Goal: Find specific page/section: Find specific page/section

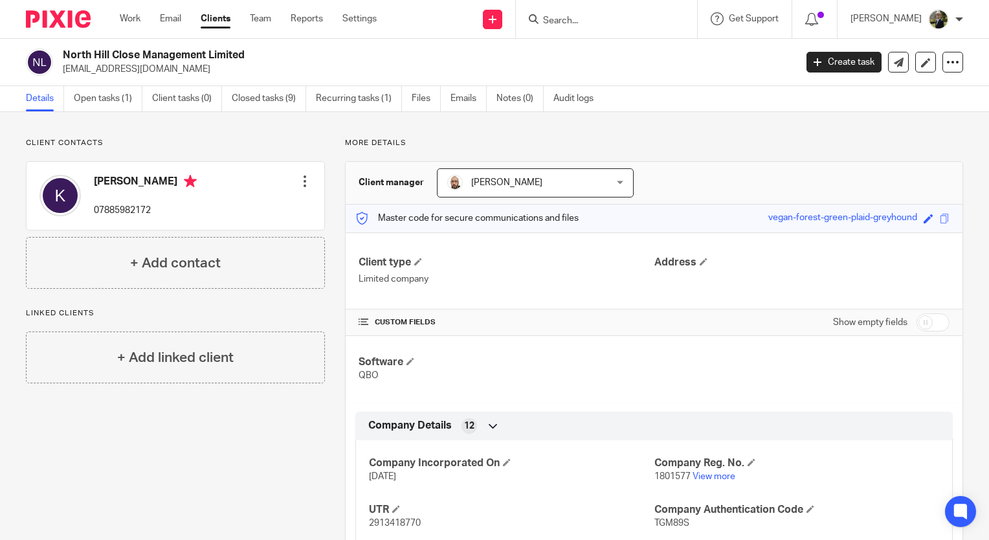
click at [677, 157] on div "More details Client manager Daryl Brandi Daryl Brandi Admin Team Amanda Thorne …" at bounding box center [644, 440] width 638 height 605
click at [593, 21] on input "Search" at bounding box center [600, 22] width 117 height 12
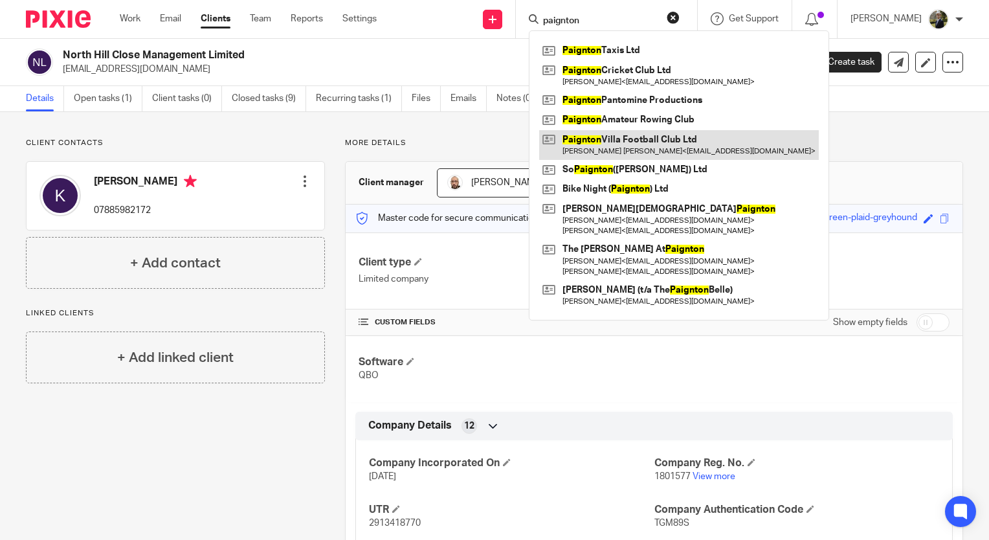
type input "paignton"
click at [638, 147] on link at bounding box center [679, 145] width 280 height 30
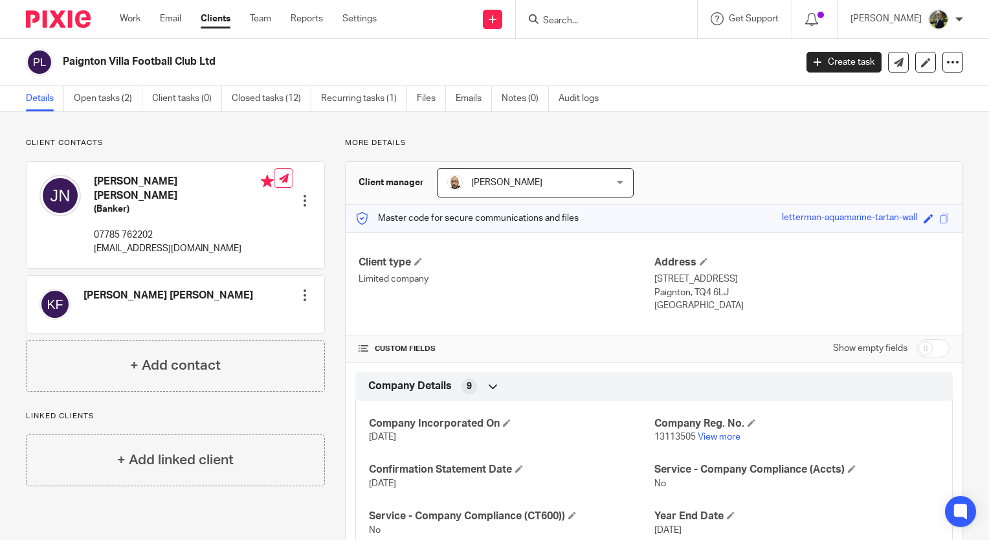
click at [596, 21] on input "Search" at bounding box center [600, 22] width 117 height 12
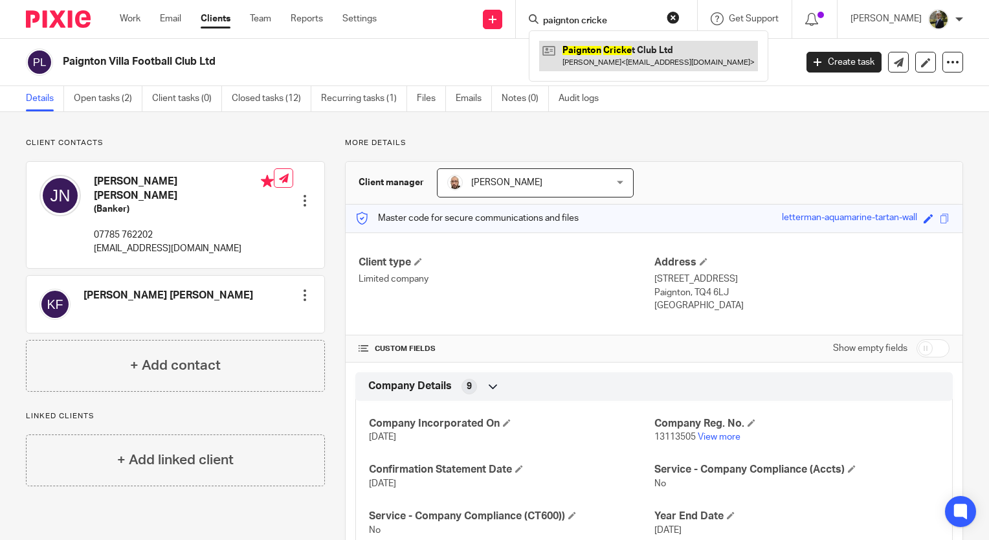
type input "paignton cricke"
click at [603, 56] on link at bounding box center [648, 56] width 219 height 30
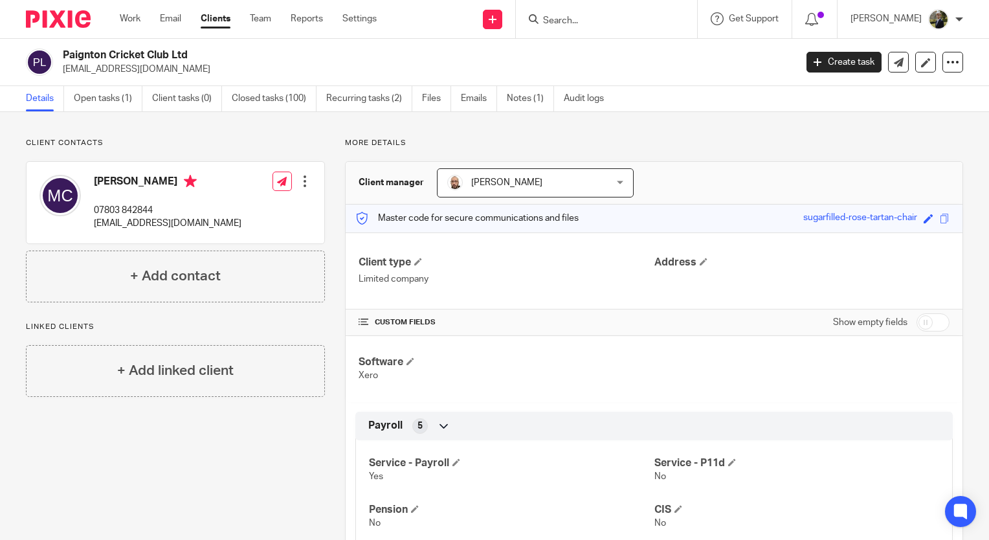
drag, startPoint x: 188, startPoint y: 64, endPoint x: 66, endPoint y: 68, distance: 121.8
click at [66, 68] on p "[EMAIL_ADDRESS][DOMAIN_NAME]" at bounding box center [425, 69] width 724 height 13
copy p "[EMAIL_ADDRESS][DOMAIN_NAME]"
click at [590, 16] on input "Search" at bounding box center [600, 22] width 117 height 12
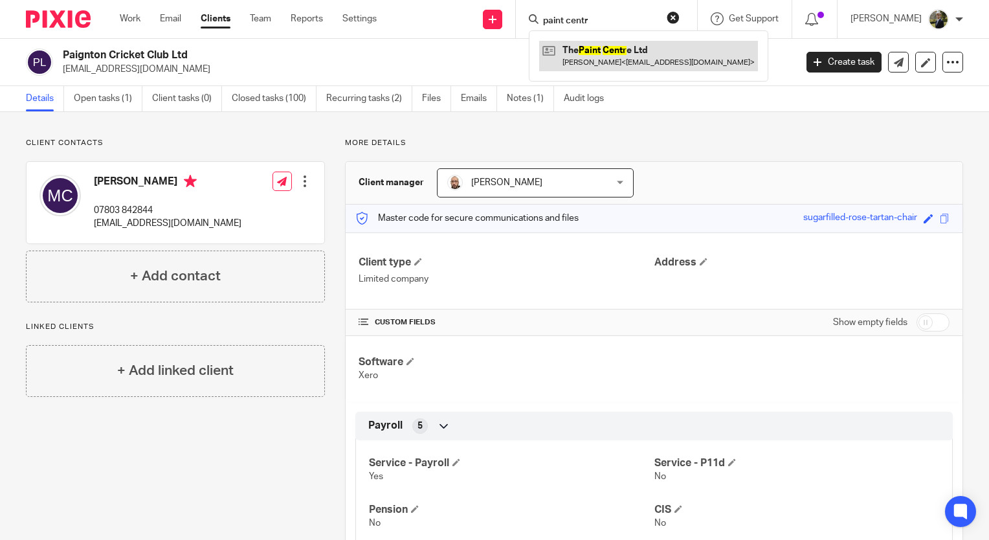
type input "paint centr"
click at [612, 63] on link at bounding box center [648, 56] width 219 height 30
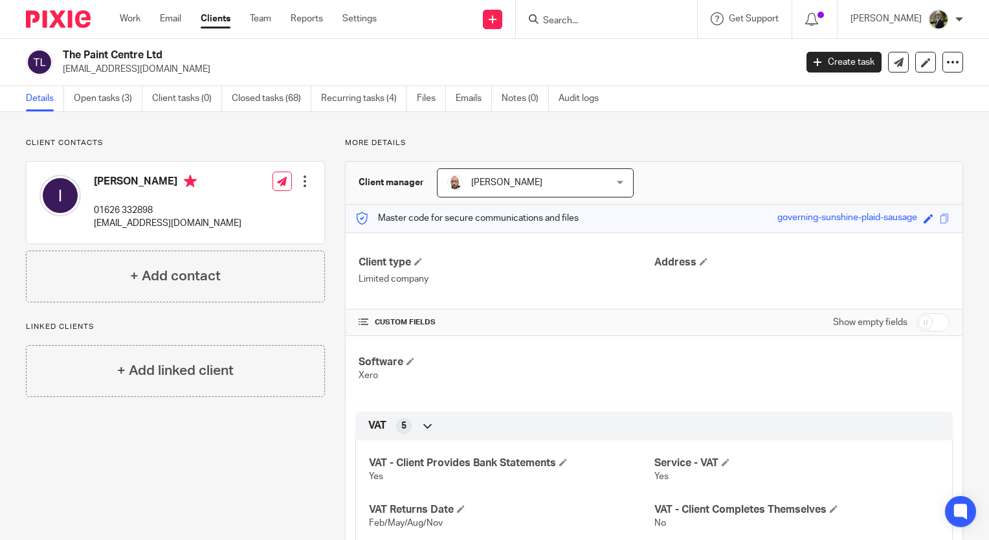
click at [162, 138] on p "Client contacts" at bounding box center [175, 143] width 299 height 10
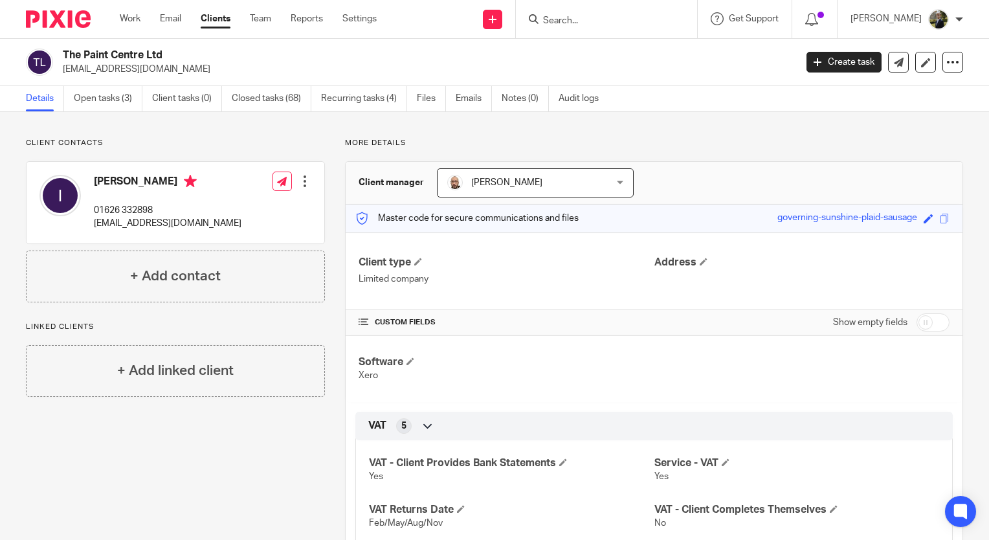
click at [580, 22] on input "Search" at bounding box center [600, 22] width 117 height 12
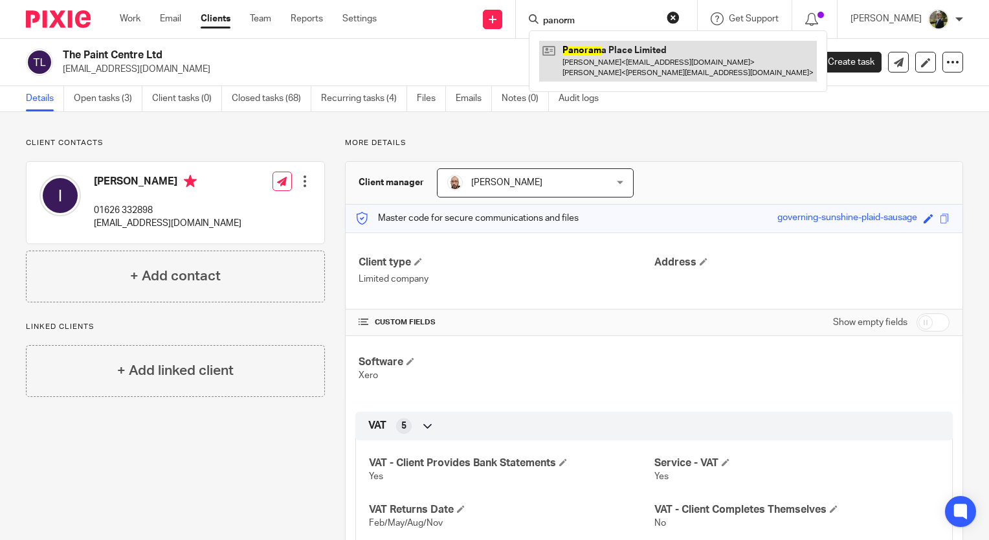
type input "panorm"
click at [624, 56] on link at bounding box center [678, 61] width 278 height 40
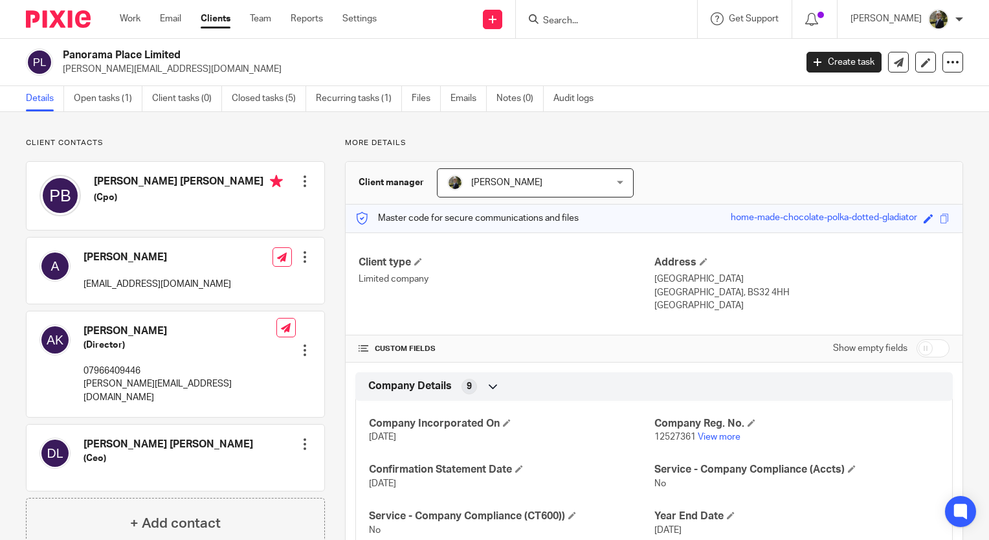
click at [609, 21] on input "Search" at bounding box center [600, 22] width 117 height 12
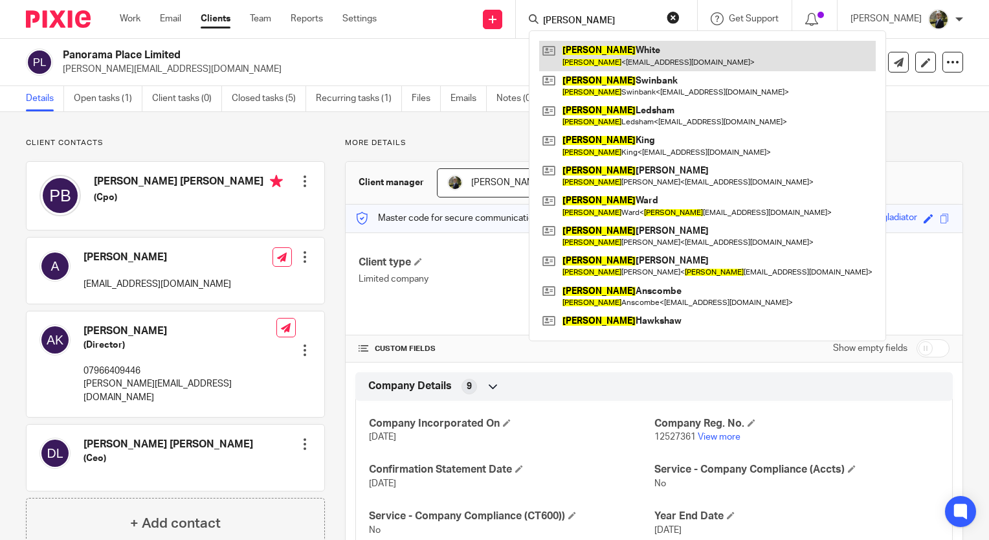
type input "paul"
click at [589, 65] on link at bounding box center [707, 56] width 337 height 30
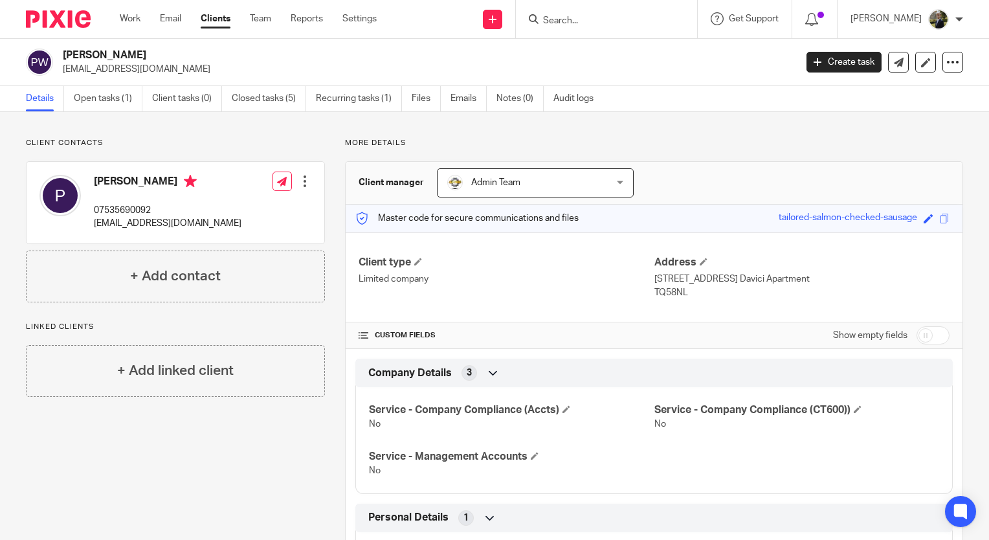
click at [574, 19] on input "Search" at bounding box center [600, 22] width 117 height 12
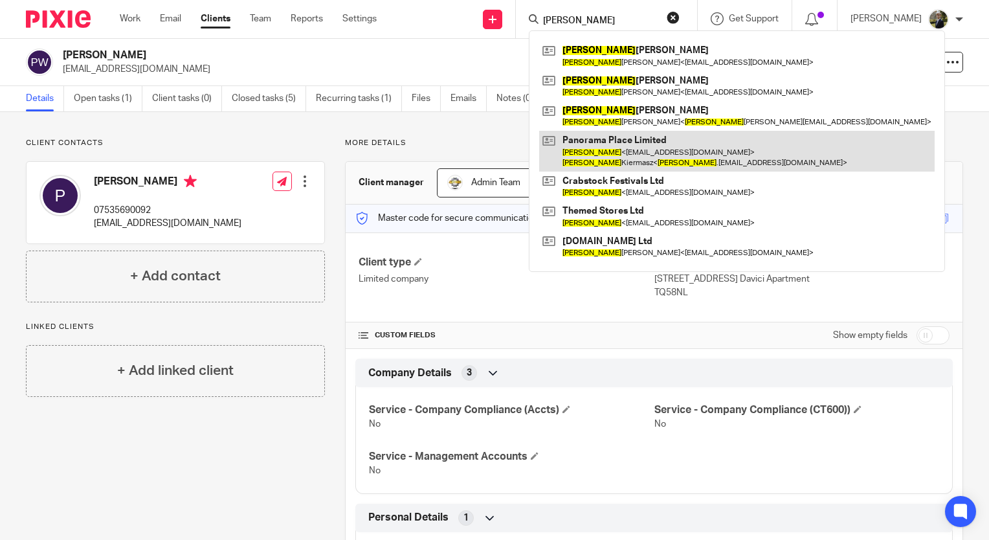
type input "adrian"
click at [668, 145] on link at bounding box center [736, 151] width 395 height 40
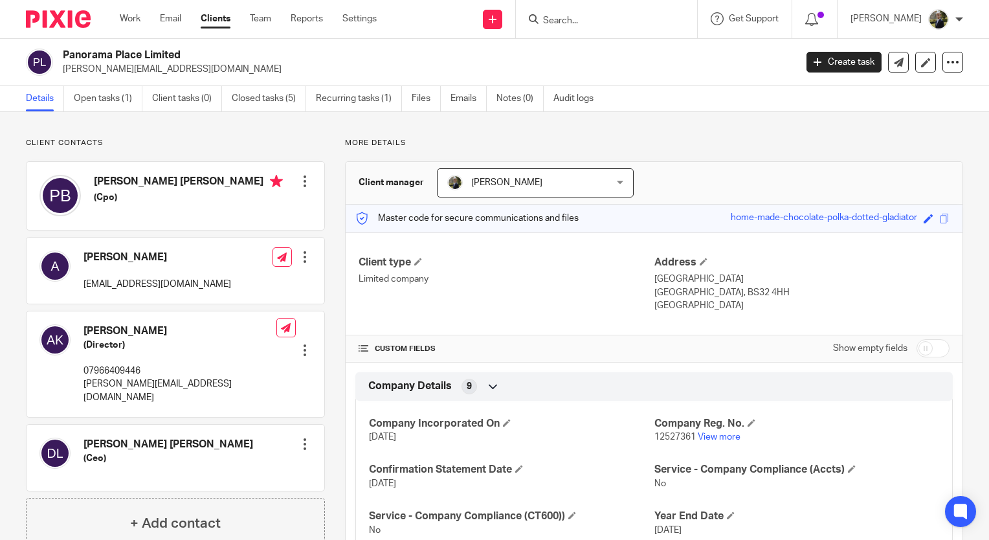
click at [580, 16] on input "Search" at bounding box center [600, 22] width 117 height 12
click at [572, 25] on input "Search" at bounding box center [600, 22] width 117 height 12
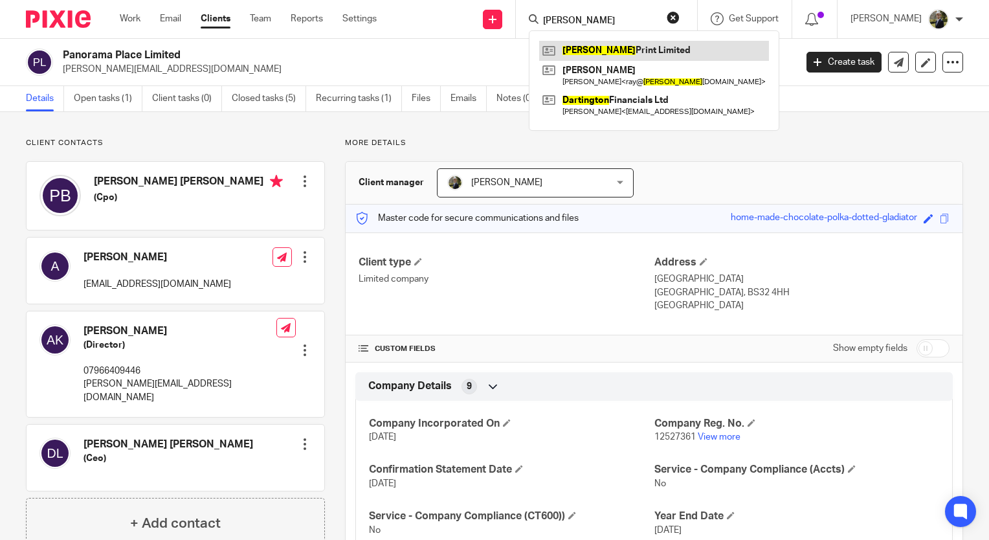
type input "[PERSON_NAME]"
click at [592, 43] on link at bounding box center [654, 50] width 230 height 19
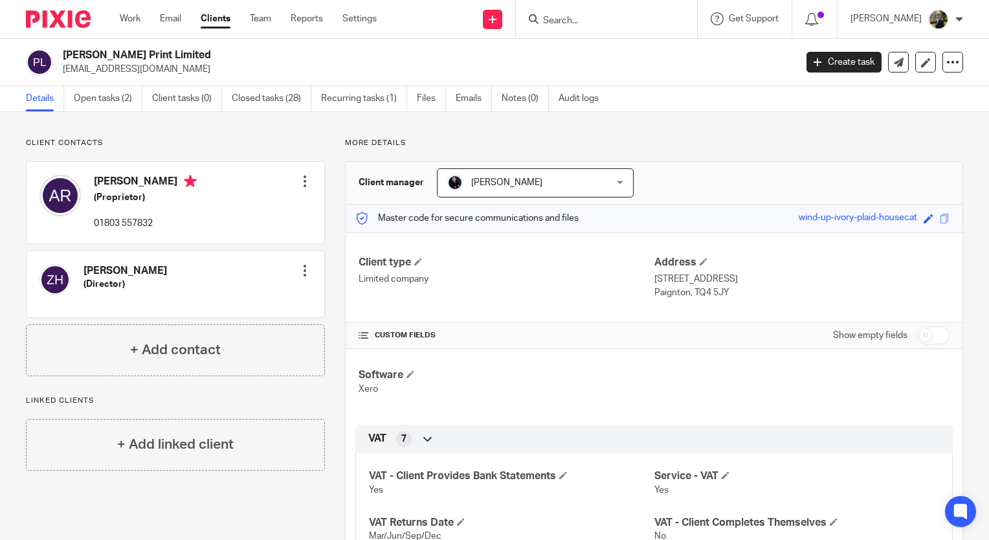
click at [631, 31] on div at bounding box center [606, 19] width 181 height 38
click at [617, 19] on input "Search" at bounding box center [600, 22] width 117 height 12
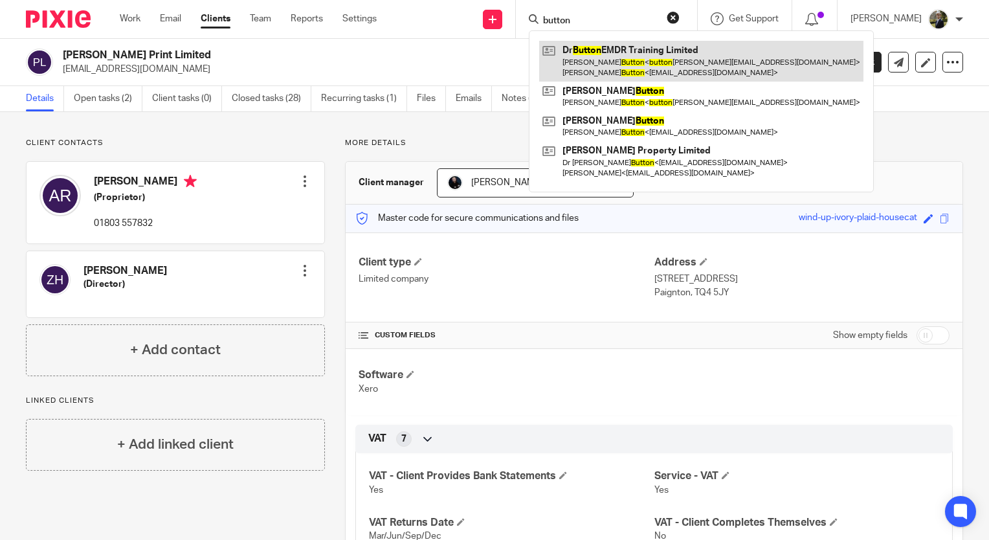
type input "button"
click at [651, 56] on link at bounding box center [701, 61] width 324 height 40
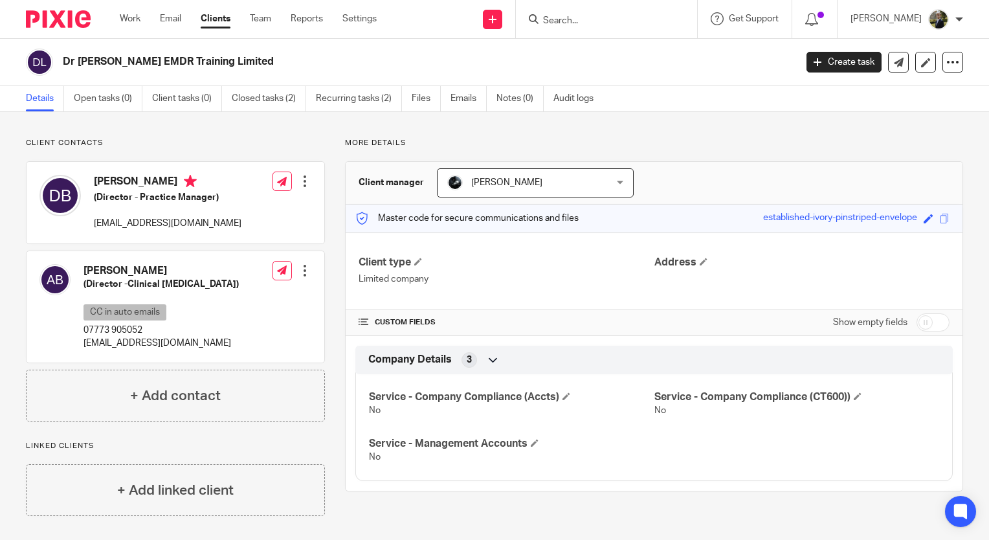
click at [600, 19] on input "Search" at bounding box center [600, 22] width 117 height 12
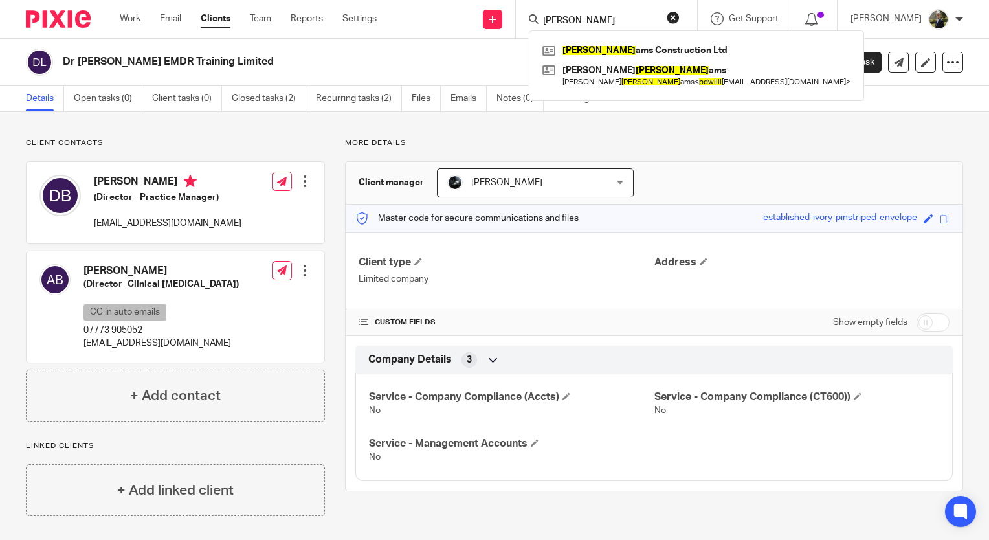
type input "[PERSON_NAME]"
click at [606, 39] on div "[PERSON_NAME] ams Construction Ltd [PERSON_NAME] ams [PERSON_NAME] ams < pdwill…" at bounding box center [696, 65] width 335 height 71
click at [606, 41] on link at bounding box center [696, 50] width 315 height 19
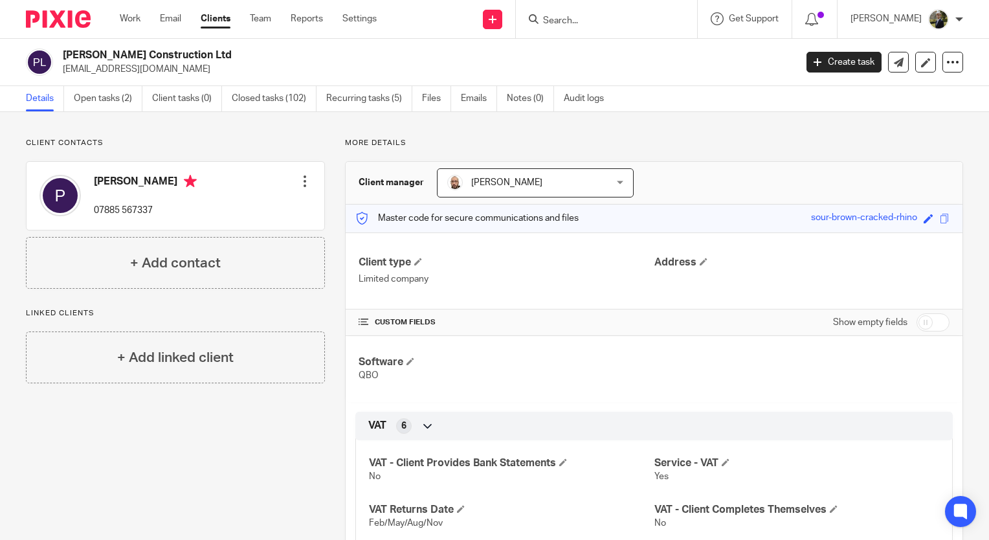
click at [593, 23] on input "Search" at bounding box center [600, 22] width 117 height 12
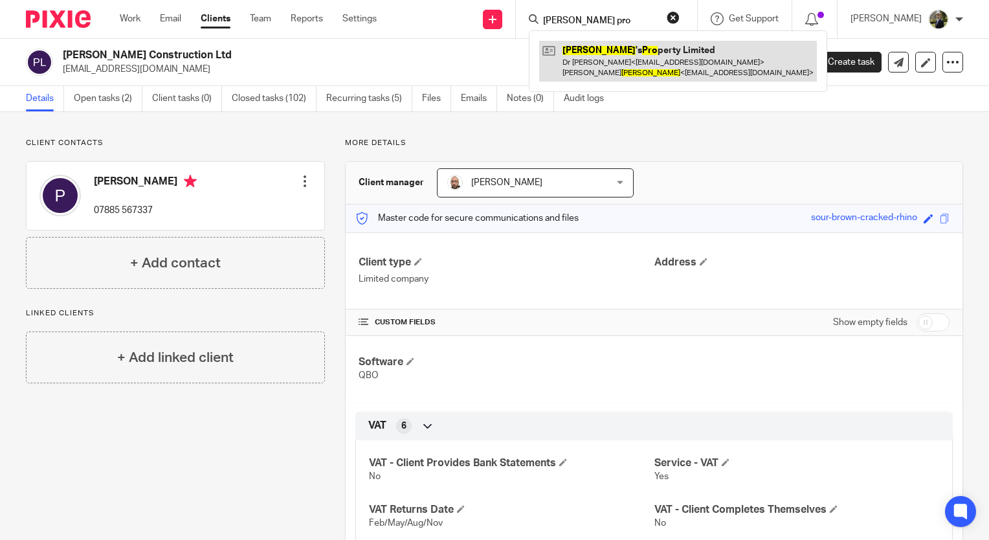
type input "payne pro"
click at [629, 58] on link at bounding box center [678, 61] width 278 height 40
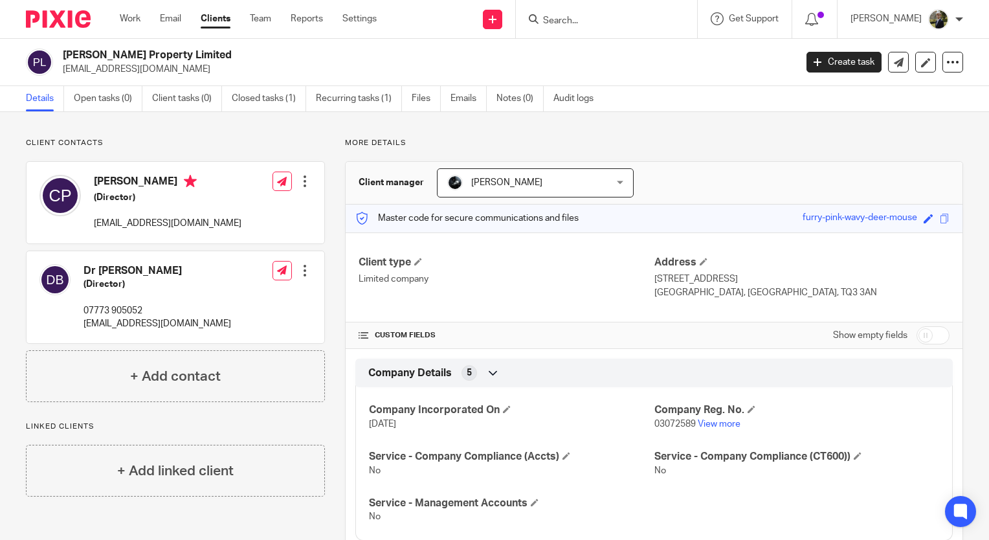
click at [658, 16] on input "Search" at bounding box center [600, 22] width 117 height 12
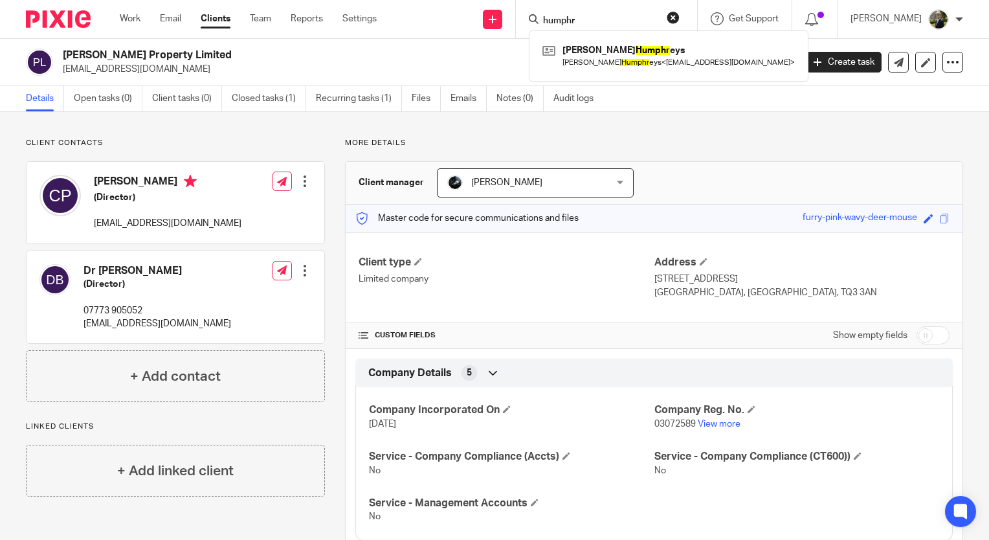
type input "humphre"
drag, startPoint x: 605, startPoint y: 21, endPoint x: 527, endPoint y: 23, distance: 78.3
click at [527, 23] on div "Send new email Create task Add client humphre [PERSON_NAME] ys [PERSON_NAME] ys…" at bounding box center [692, 19] width 593 height 38
type input "s"
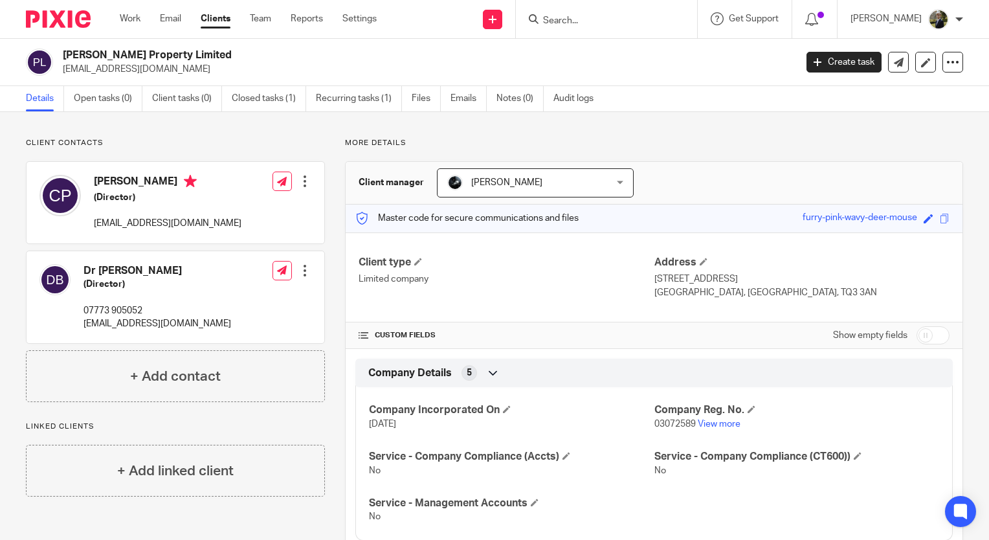
click at [601, 19] on input "Search" at bounding box center [600, 22] width 117 height 12
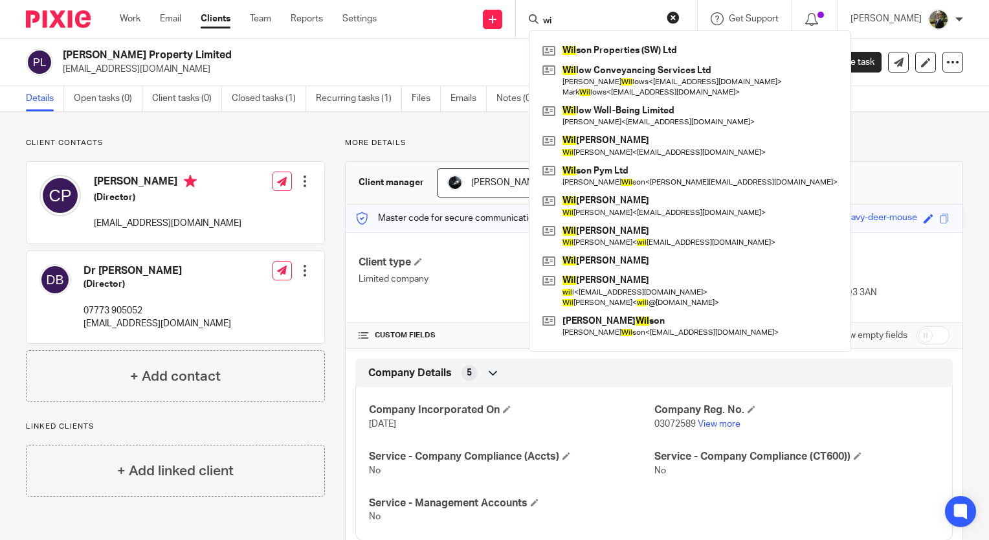
type input "w"
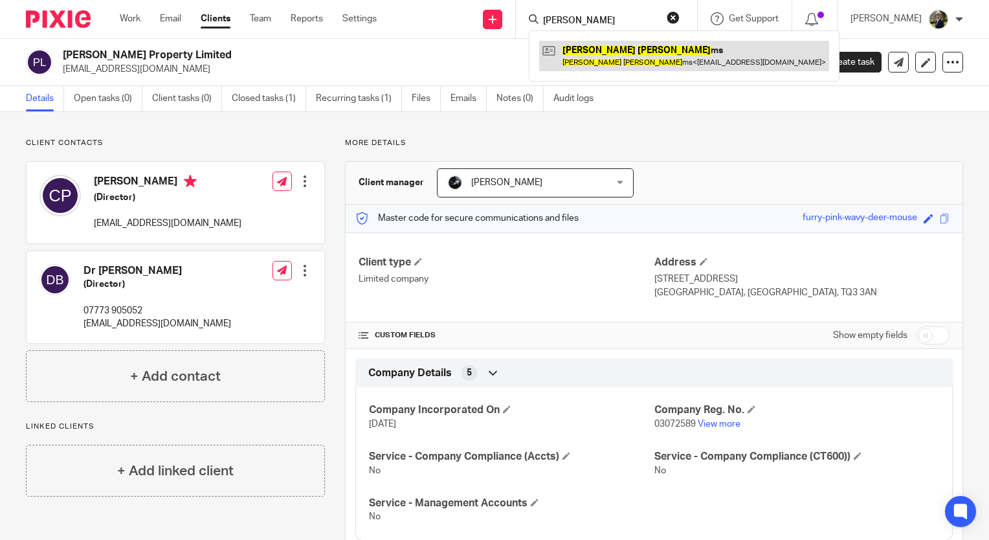
type input "[PERSON_NAME]"
click at [605, 56] on link at bounding box center [684, 56] width 290 height 30
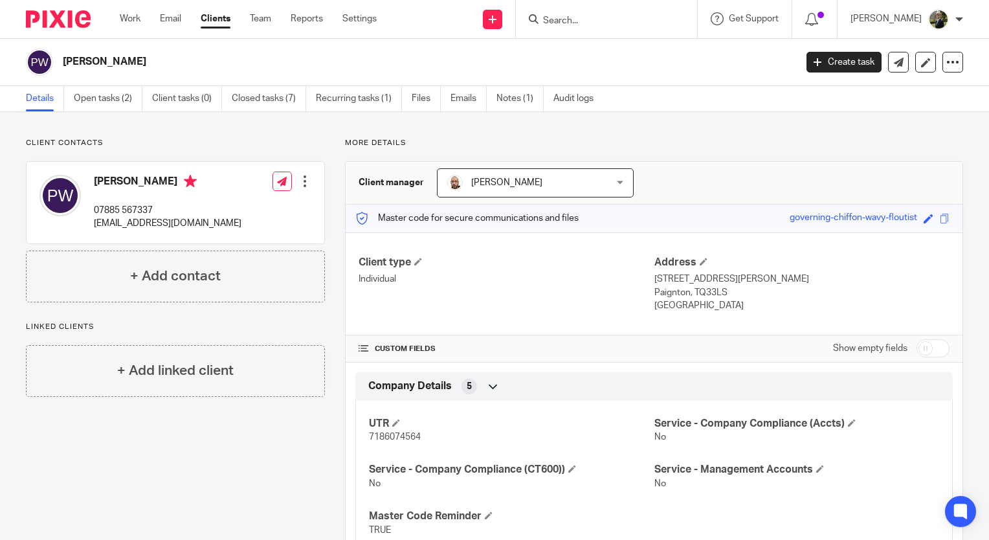
click at [595, 16] on input "Search" at bounding box center [600, 22] width 117 height 12
